Goal: Information Seeking & Learning: Stay updated

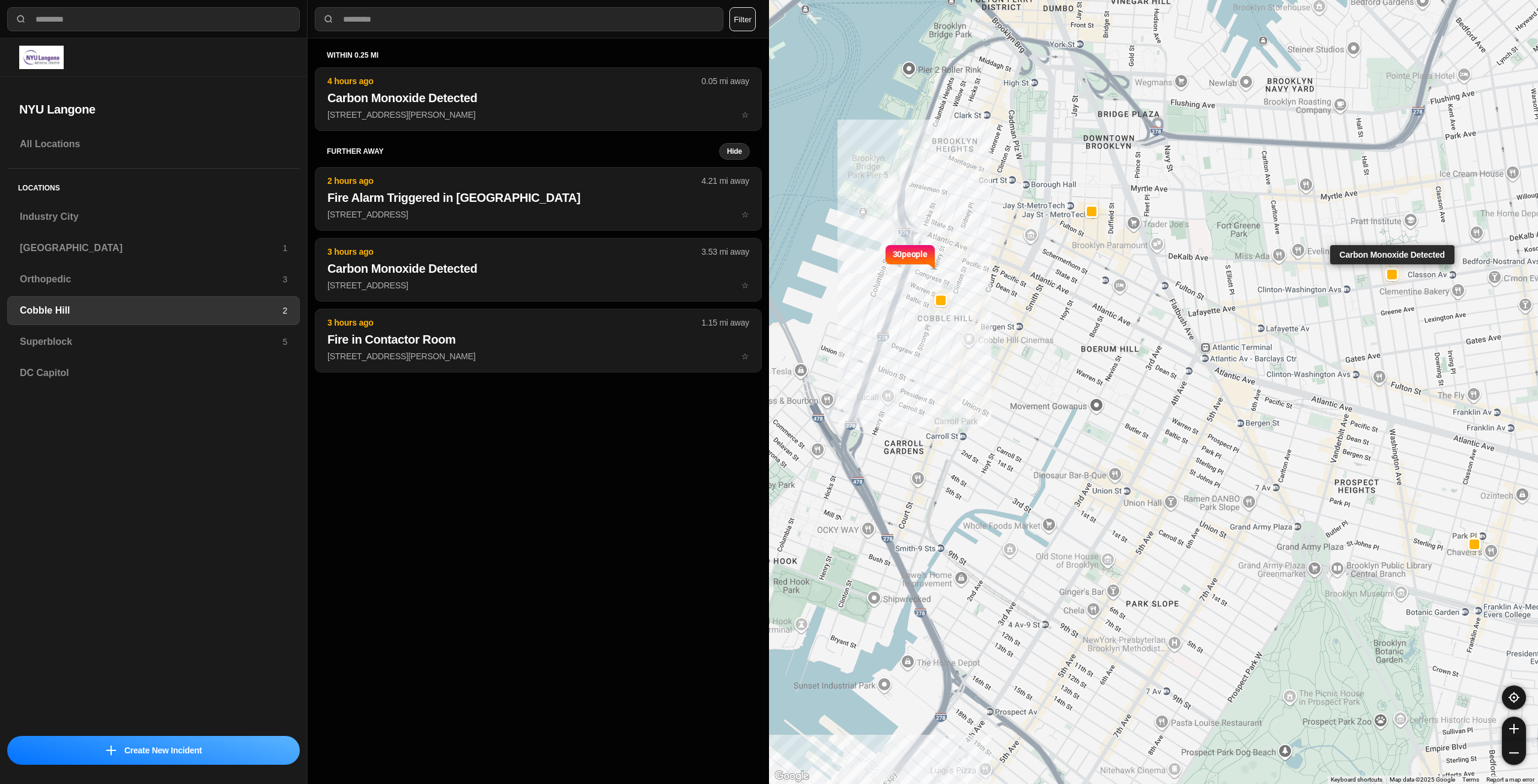
select select "*"
click at [62, 211] on h3 "Industry City" at bounding box center [154, 217] width 267 height 15
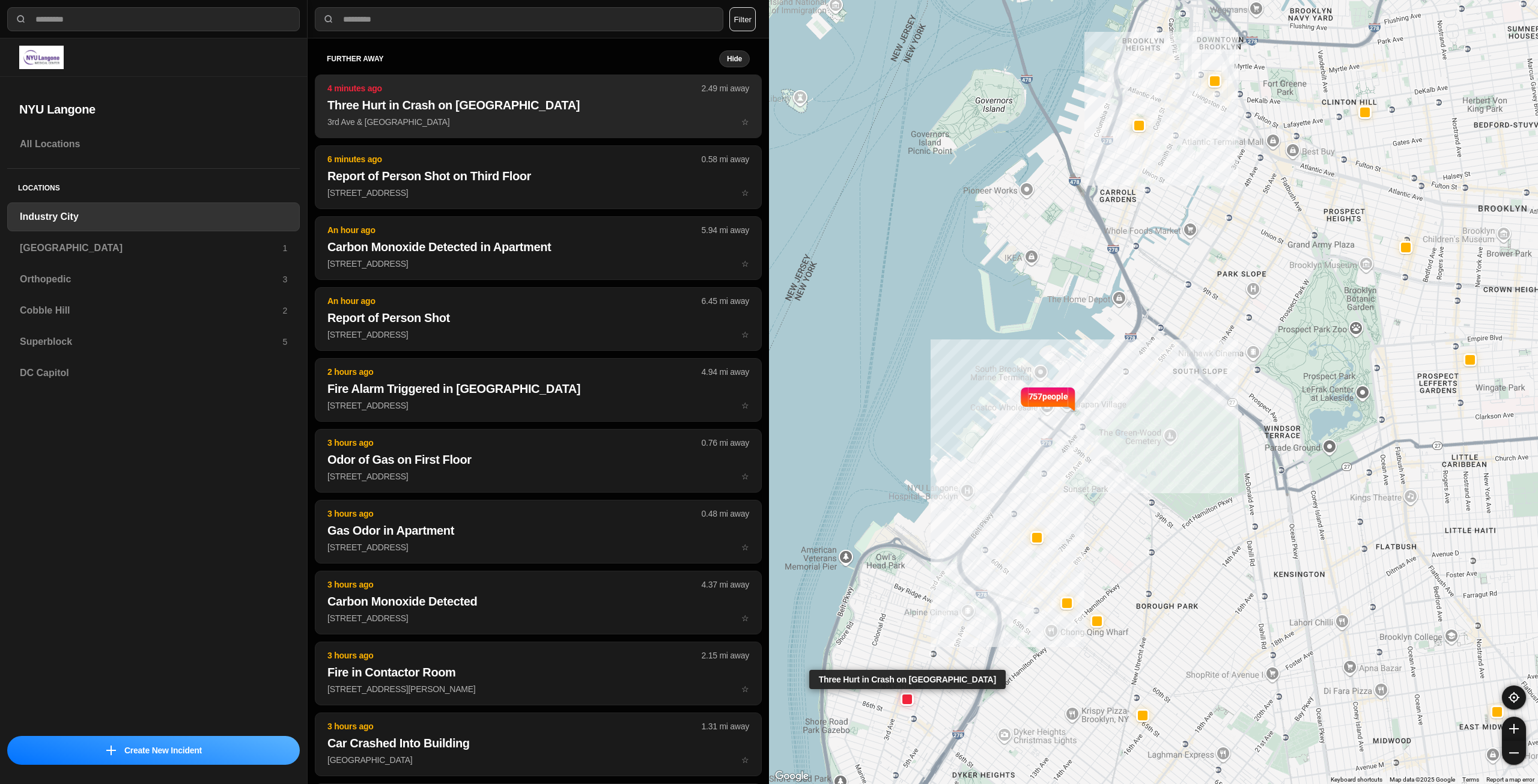
click at [449, 110] on h2 "Three Hurt in Crash on [GEOGRAPHIC_DATA]" at bounding box center [538, 105] width 422 height 17
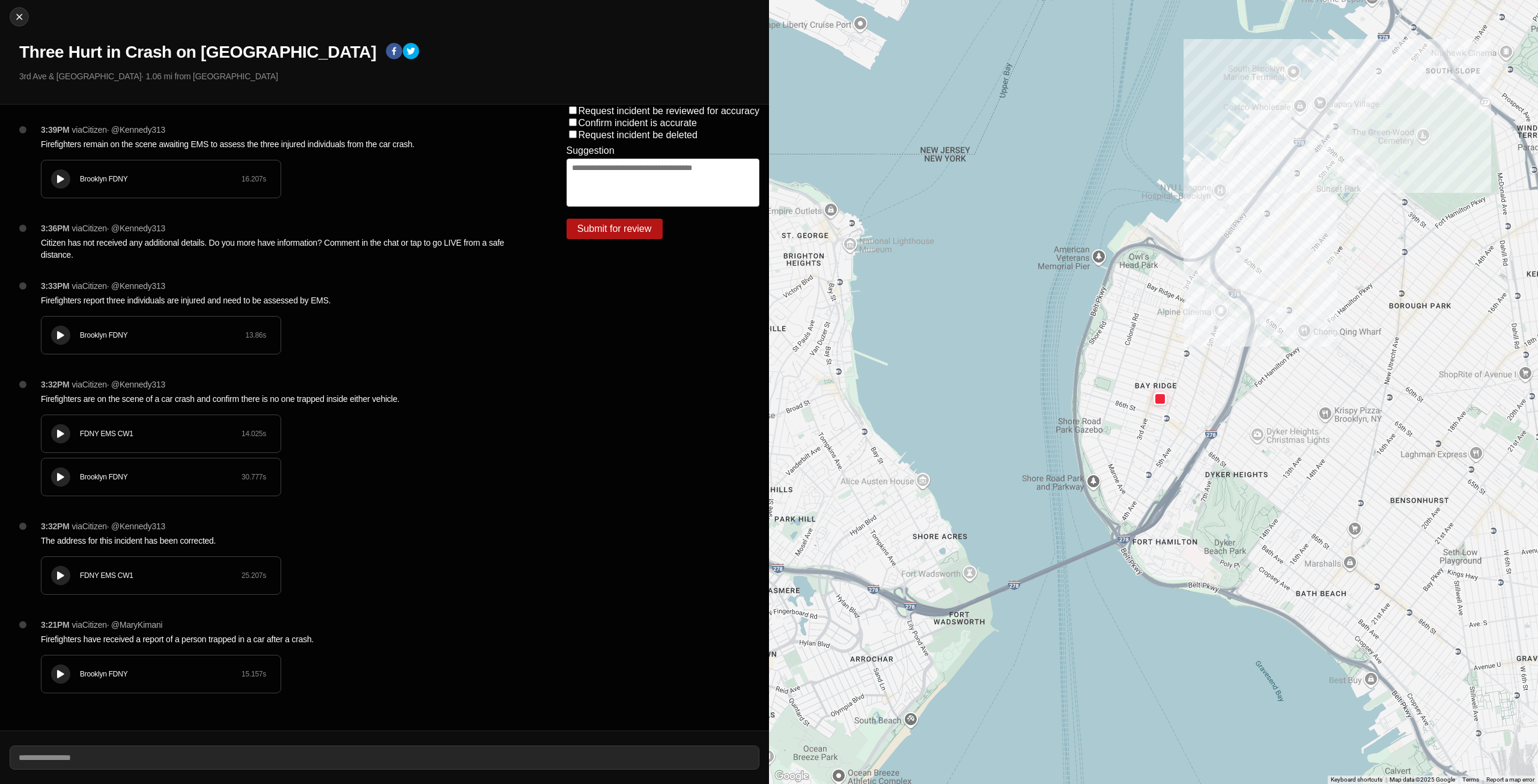
click at [59, 183] on div at bounding box center [61, 180] width 12 height 9
click at [63, 183] on icon at bounding box center [60, 179] width 7 height 8
click at [20, 19] on img at bounding box center [19, 17] width 12 height 12
select select "*"
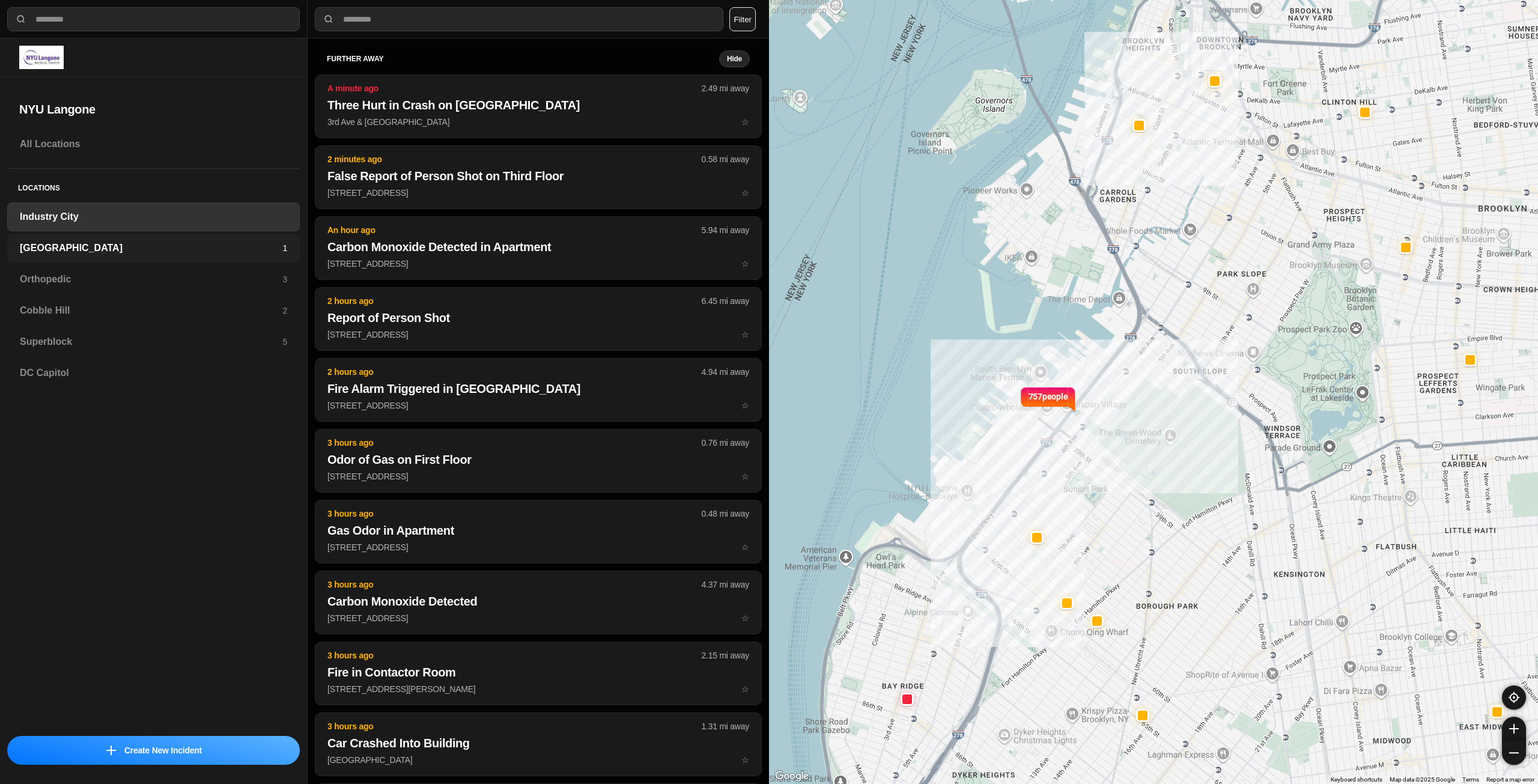
click at [52, 248] on h3 "[GEOGRAPHIC_DATA]" at bounding box center [151, 248] width 262 height 15
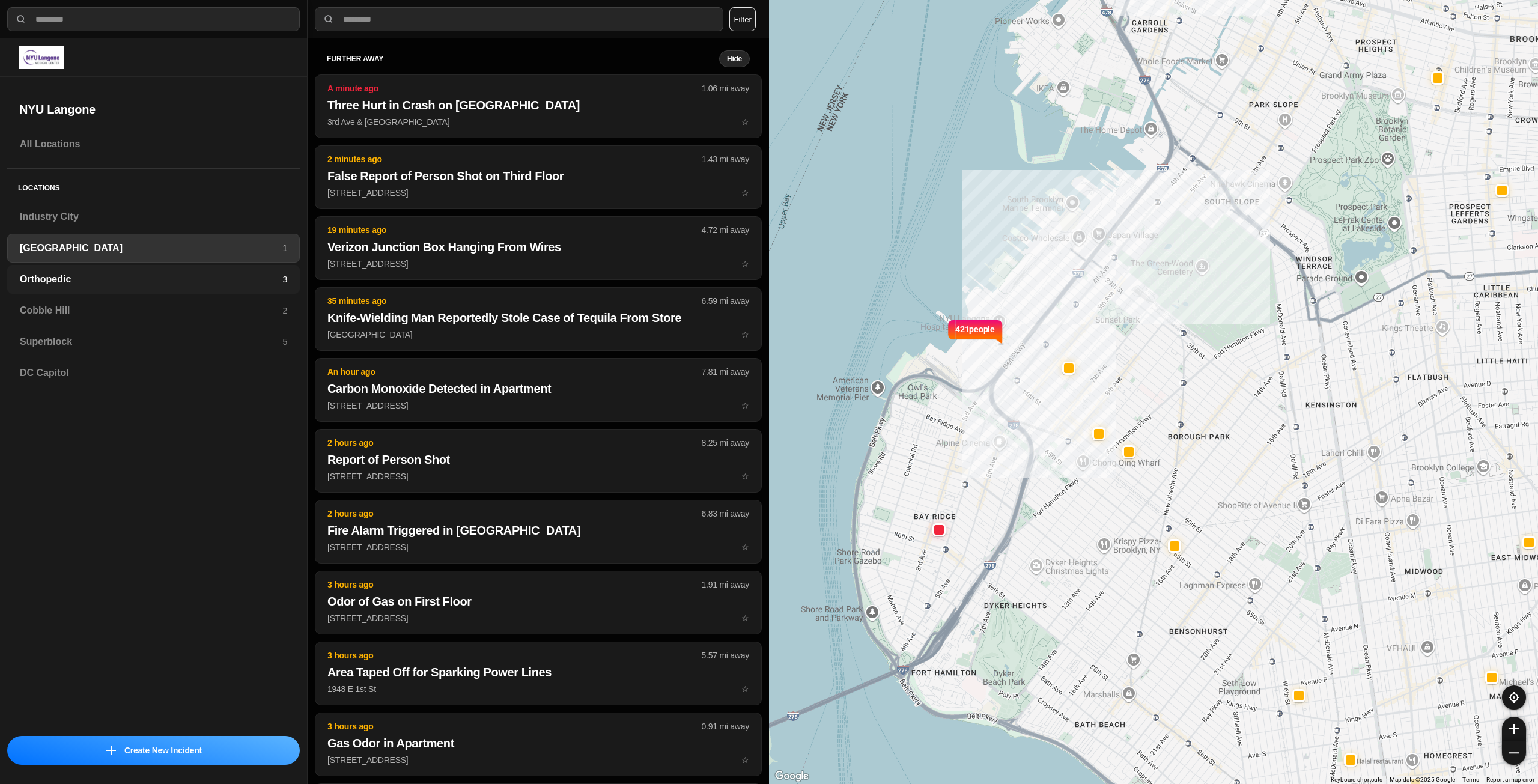
click at [56, 270] on div "Orthopedic 3" at bounding box center [153, 279] width 292 height 29
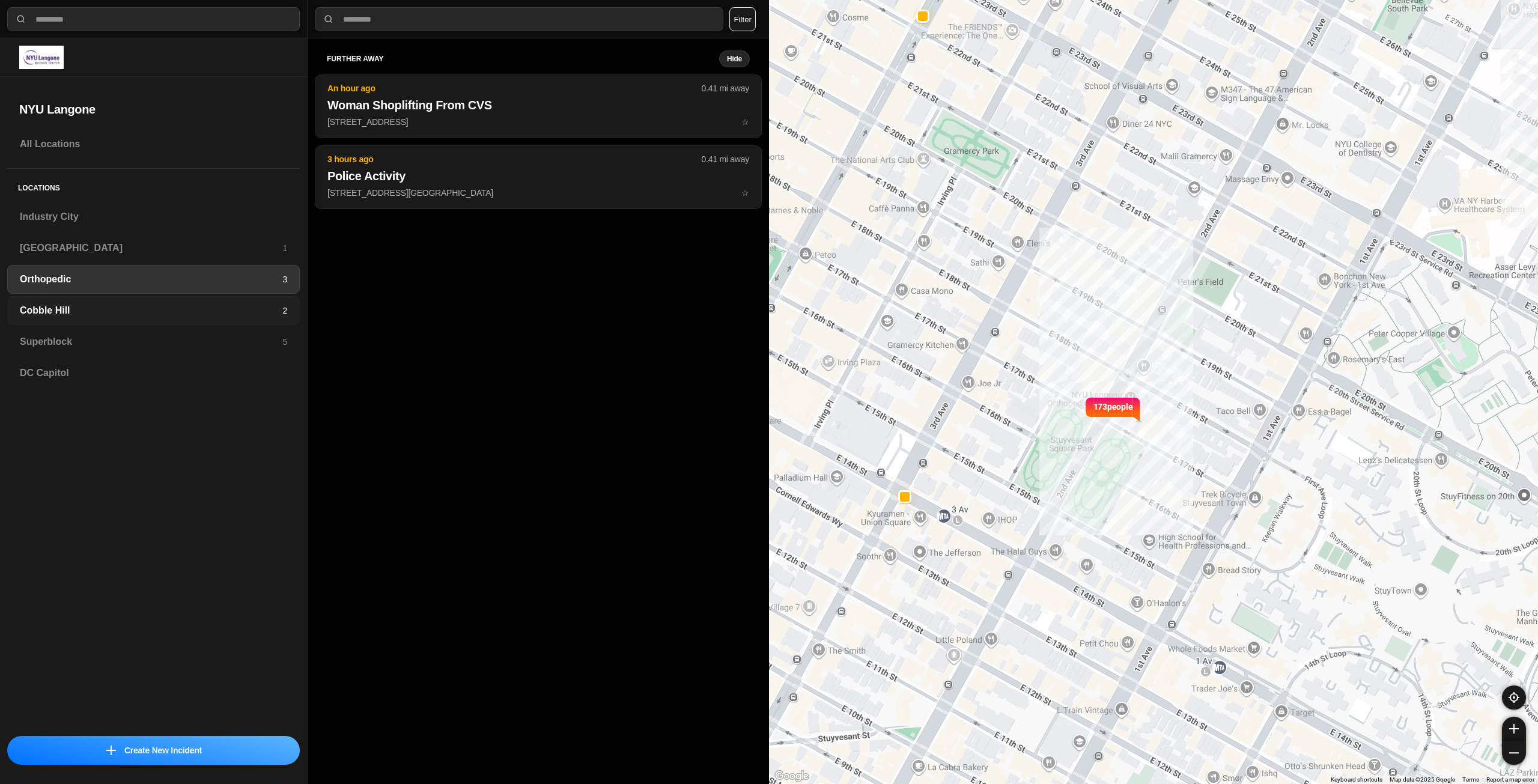
click at [64, 308] on h3 "Cobble Hill" at bounding box center [151, 310] width 262 height 15
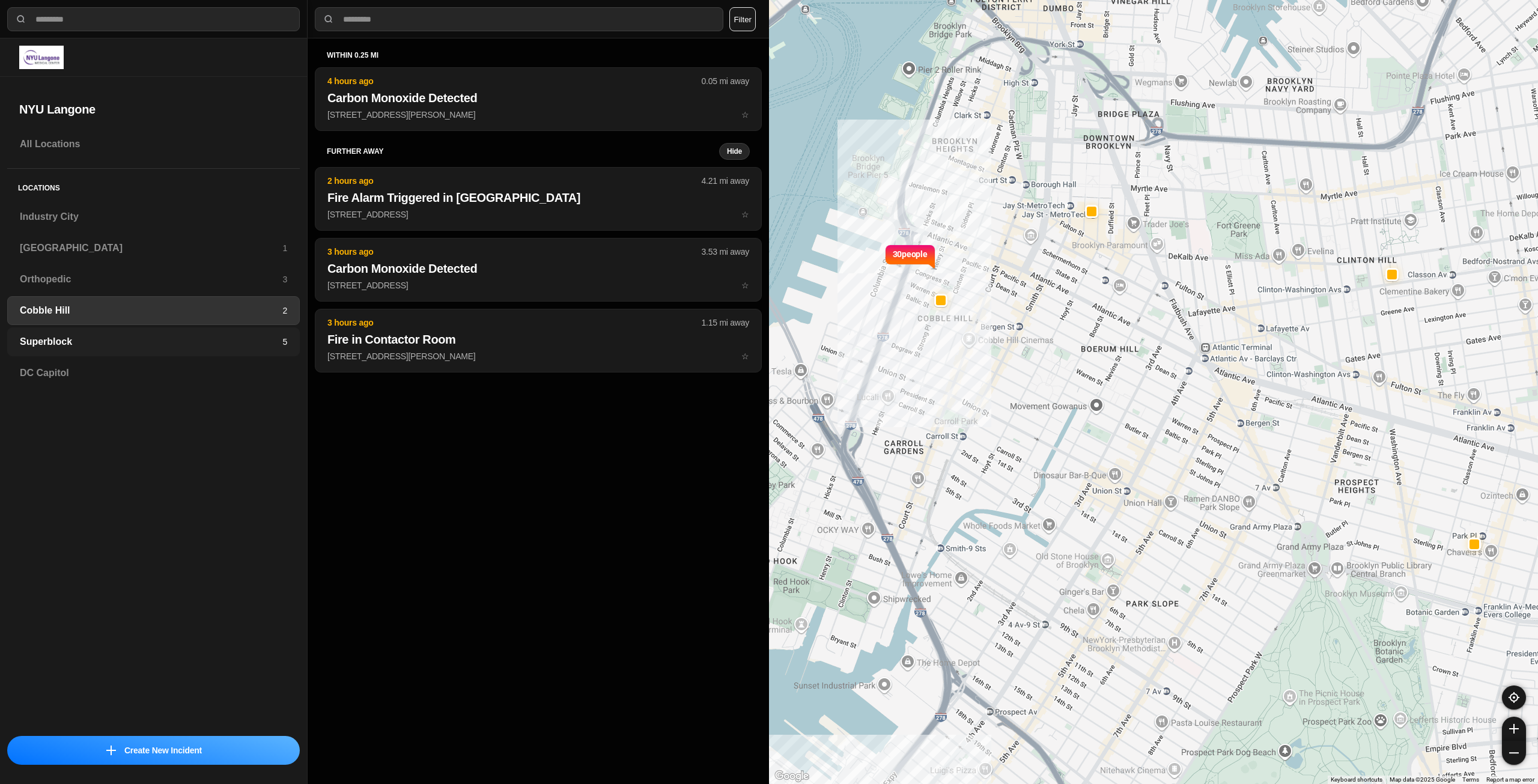
click at [52, 333] on div "Superblock 5" at bounding box center [153, 341] width 292 height 29
